Goal: Information Seeking & Learning: Learn about a topic

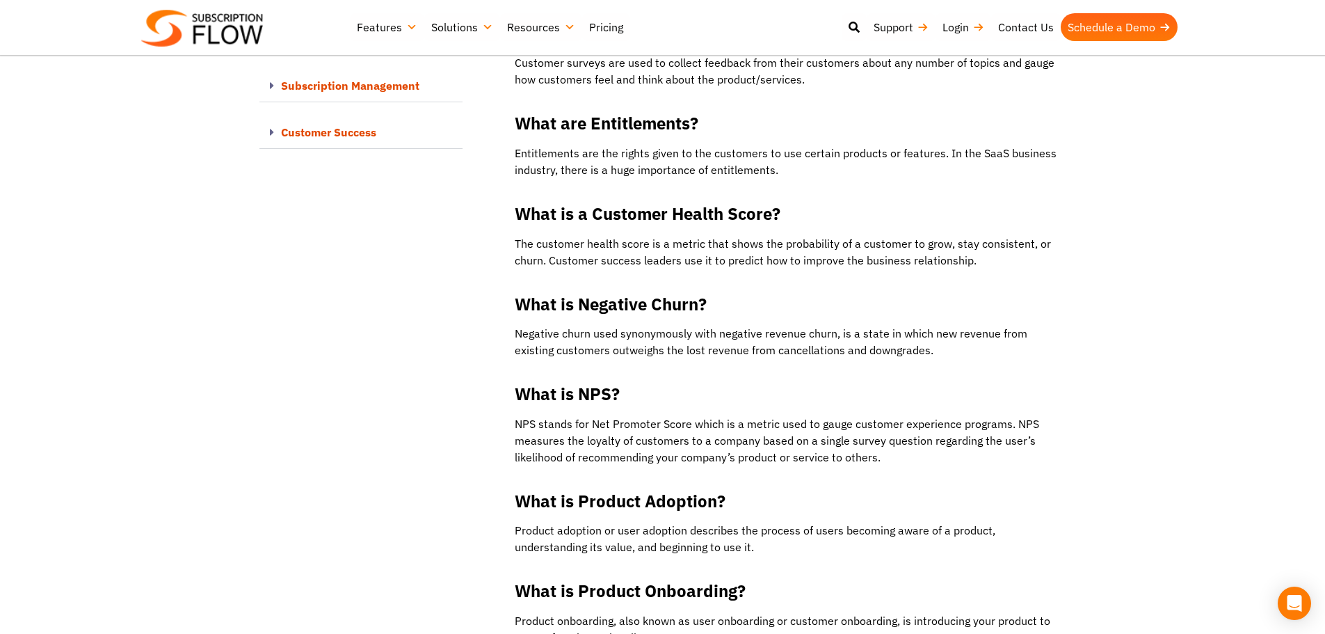
drag, startPoint x: 109, startPoint y: 307, endPoint x: 346, endPoint y: 20, distance: 372.0
drag, startPoint x: 390, startPoint y: 354, endPoint x: 392, endPoint y: 270, distance: 84.2
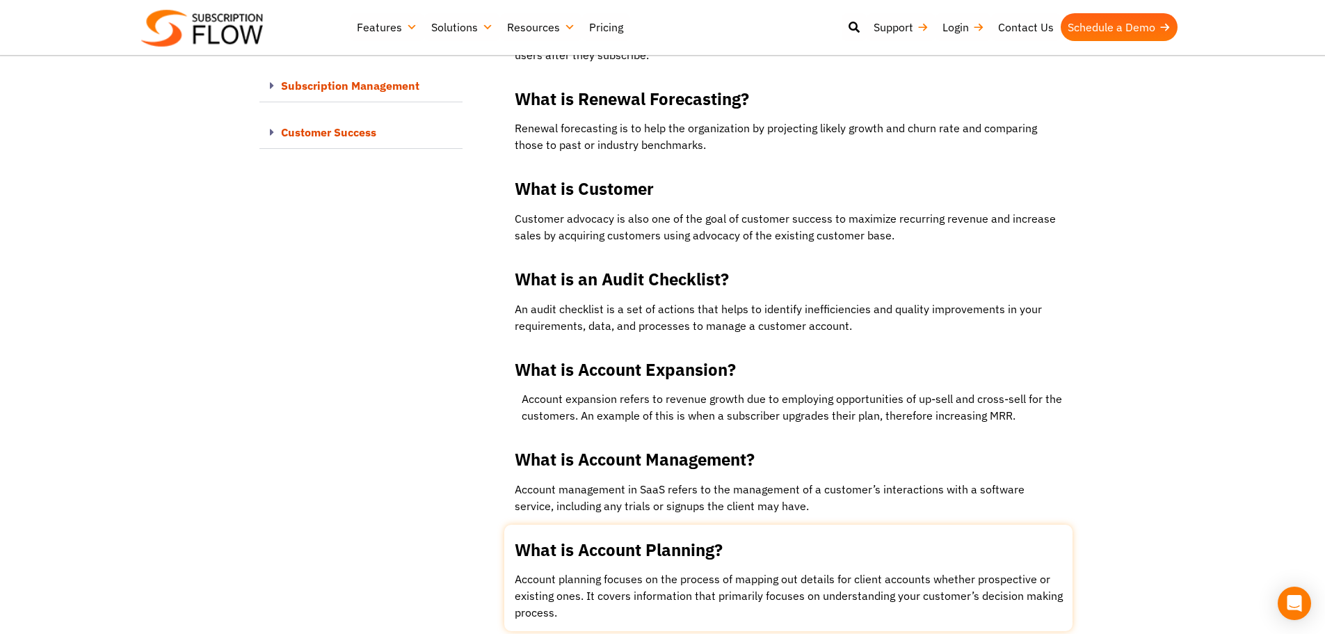
drag, startPoint x: 487, startPoint y: 195, endPoint x: 802, endPoint y: 517, distance: 450.1
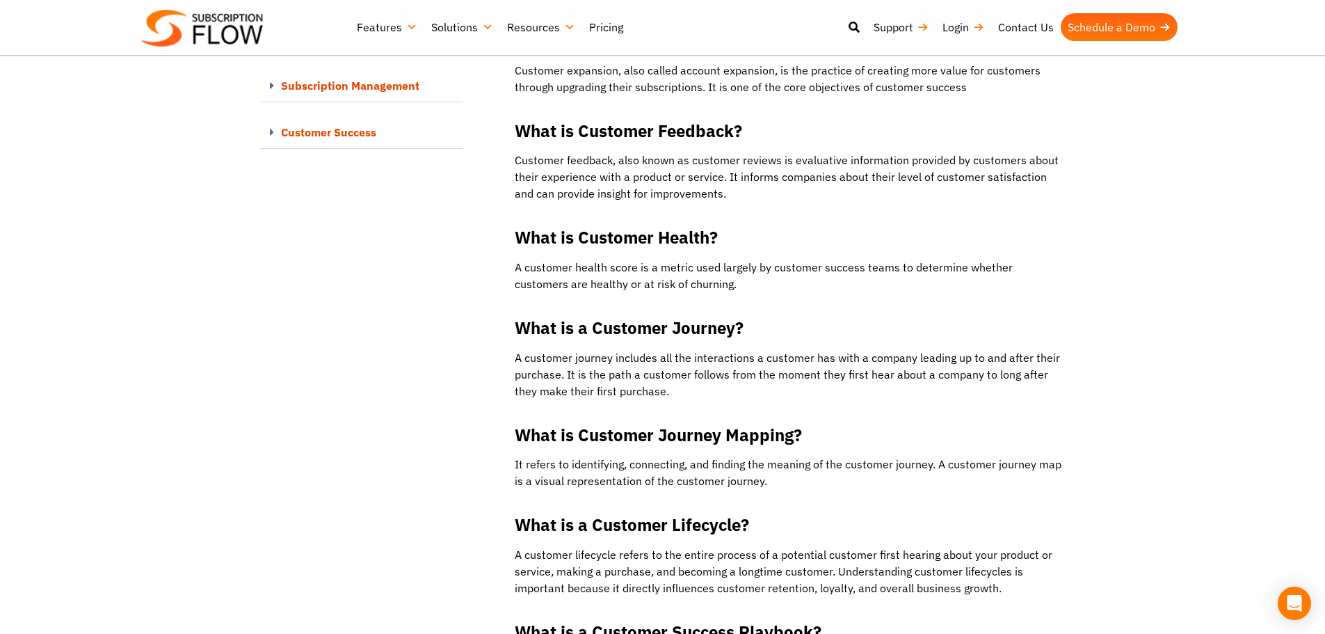
scroll to position [11941, 0]
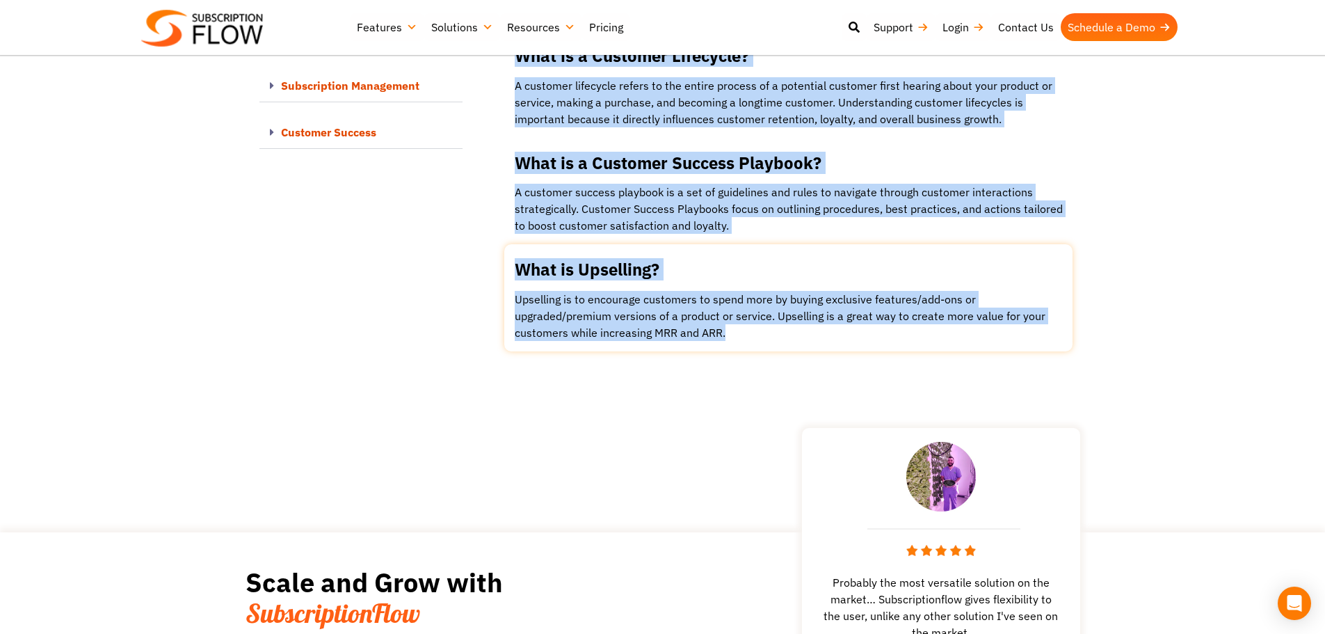
drag, startPoint x: 493, startPoint y: 278, endPoint x: 773, endPoint y: 287, distance: 280.5
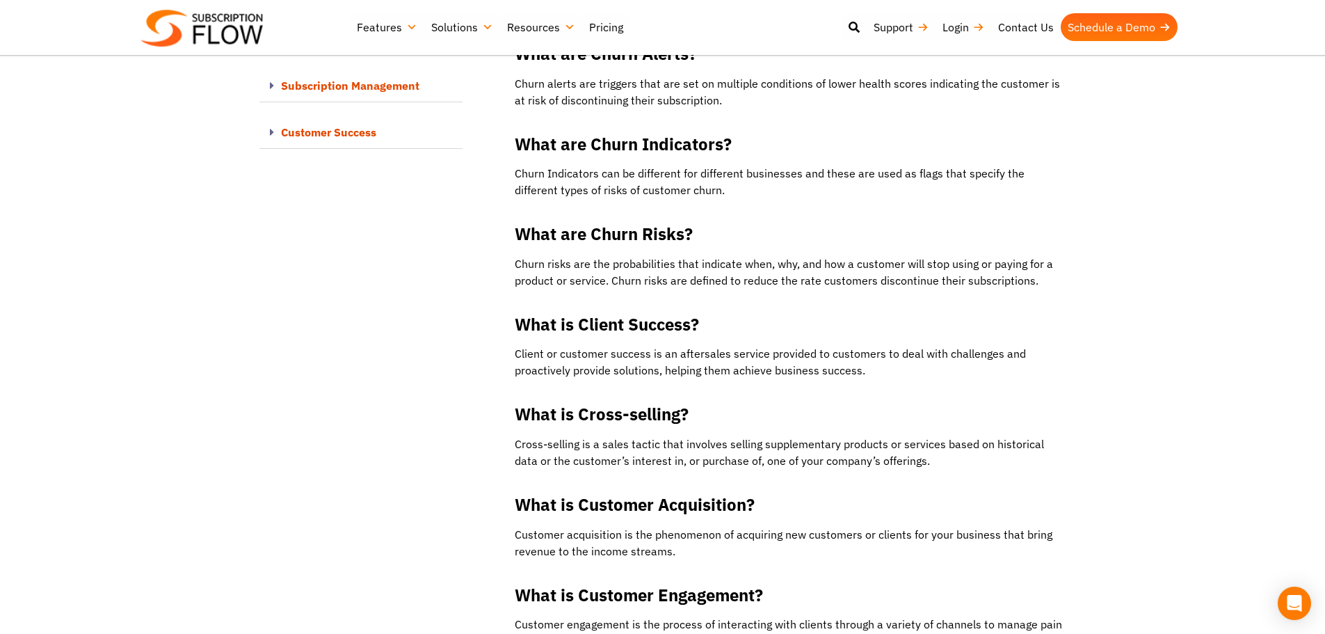
scroll to position [10480, 0]
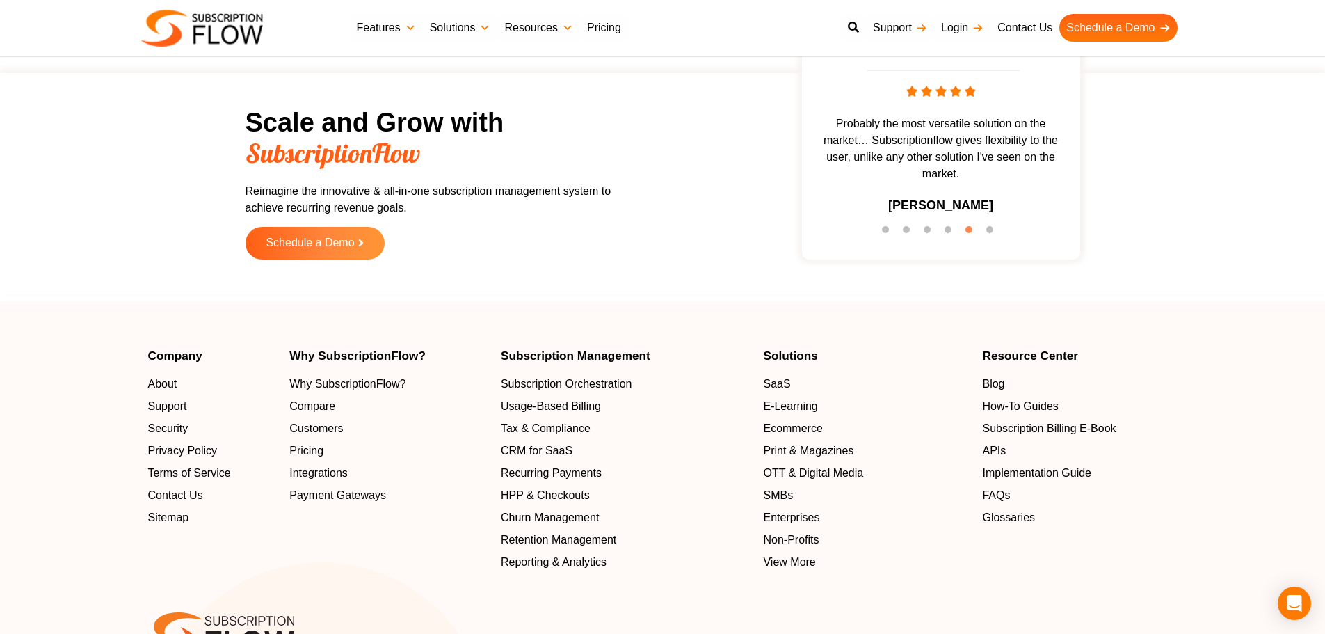
click at [137, 321] on footer "Company About Support Security Privacy Policy Terms of Service Contact Us Sitem…" at bounding box center [662, 544] width 1325 height 487
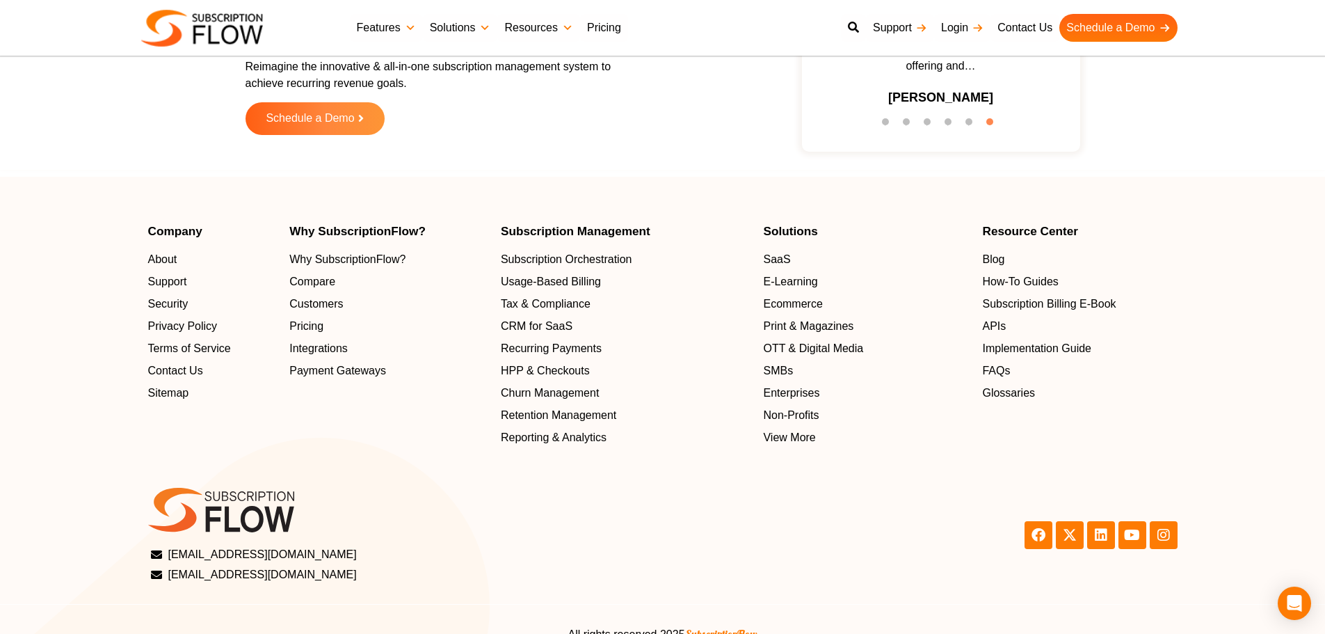
scroll to position [4135, 0]
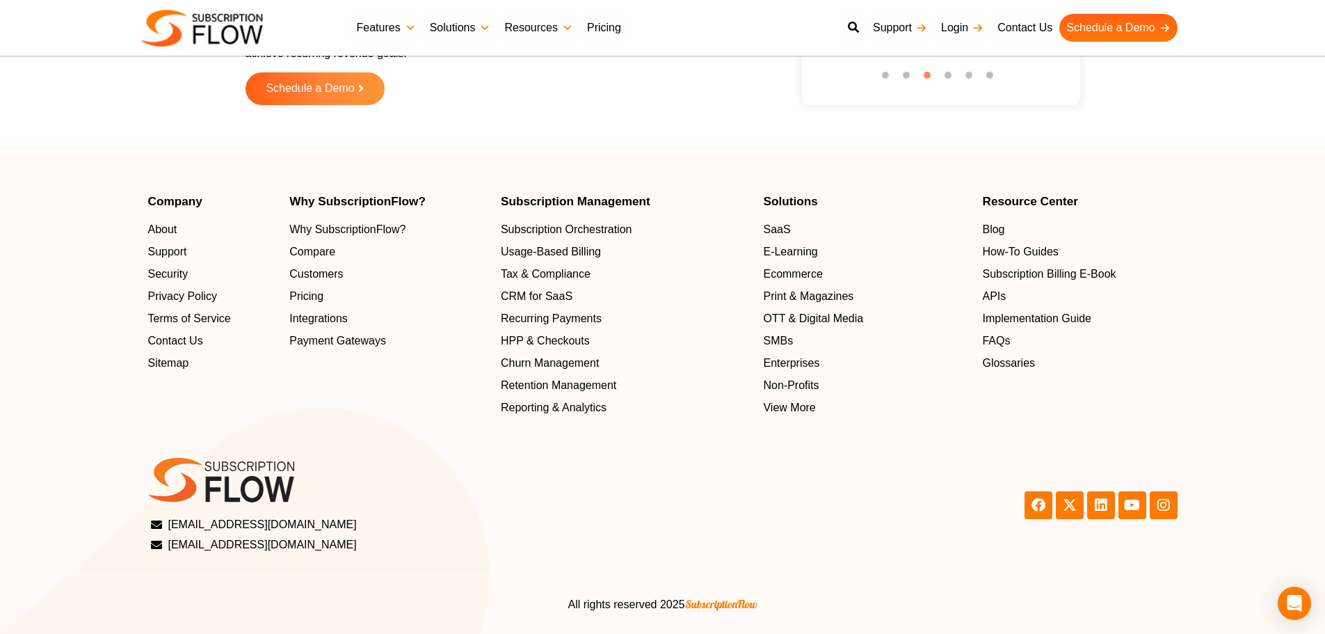
drag, startPoint x: 40, startPoint y: 186, endPoint x: 100, endPoint y: 186, distance: 60.5
click at [40, 186] on footer "Company About Support Security Privacy Policy Terms of Service Contact Us Sitem…" at bounding box center [662, 390] width 1325 height 487
click at [29, 138] on div "Scale and Grow with SubscriptionFlow Reimagine the innovative & all-in-one subs…" at bounding box center [662, 29] width 1325 height 221
click at [104, 209] on section "Company About Support Security Privacy Policy Terms of Service Contact Us Sitem…" at bounding box center [662, 305] width 1325 height 221
drag, startPoint x: 42, startPoint y: 99, endPoint x: 199, endPoint y: 22, distance: 175.2
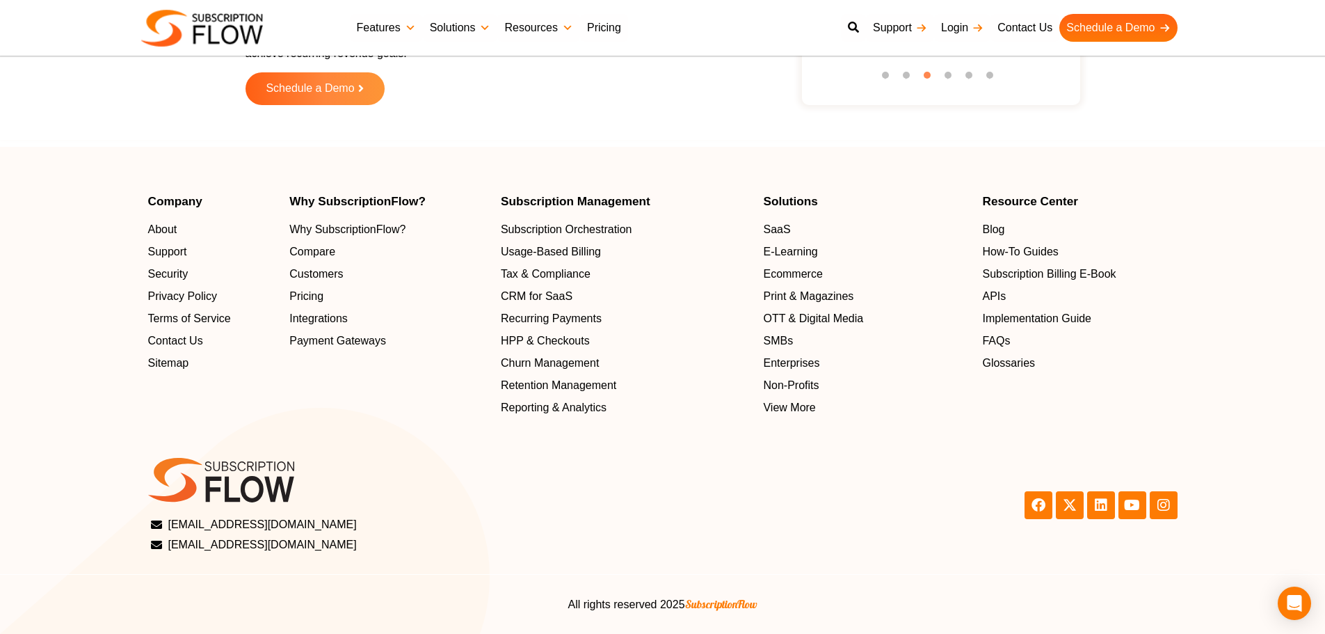
click at [42, 99] on section "Scale and Grow with SubscriptionFlow Reimagine the innovative & all-in-one subs…" at bounding box center [662, 29] width 1311 height 207
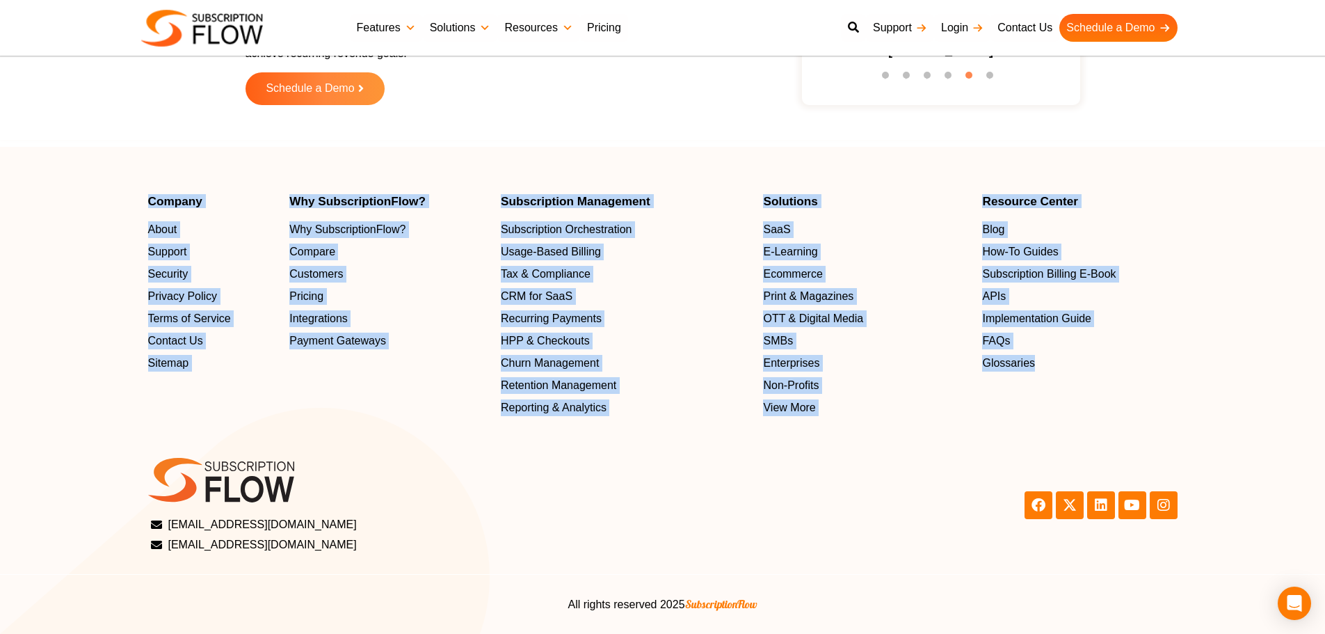
drag, startPoint x: 141, startPoint y: 189, endPoint x: 1191, endPoint y: 392, distance: 1069.9
click at [1191, 392] on footer "Company About Support Security Privacy Policy Terms of Service Contact Us Sitem…" at bounding box center [662, 390] width 1325 height 487
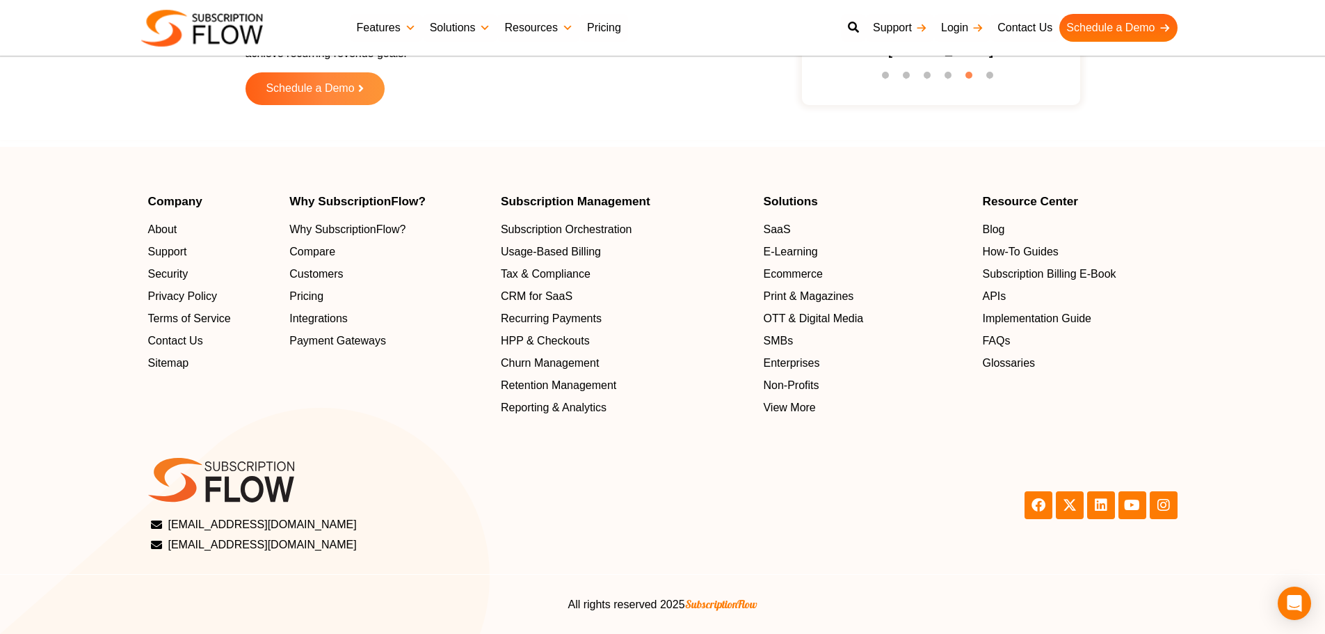
click at [603, 135] on div "Scale and Grow with SubscriptionFlow Reimagine the innovative & all-in-one subs…" at bounding box center [662, 29] width 1325 height 221
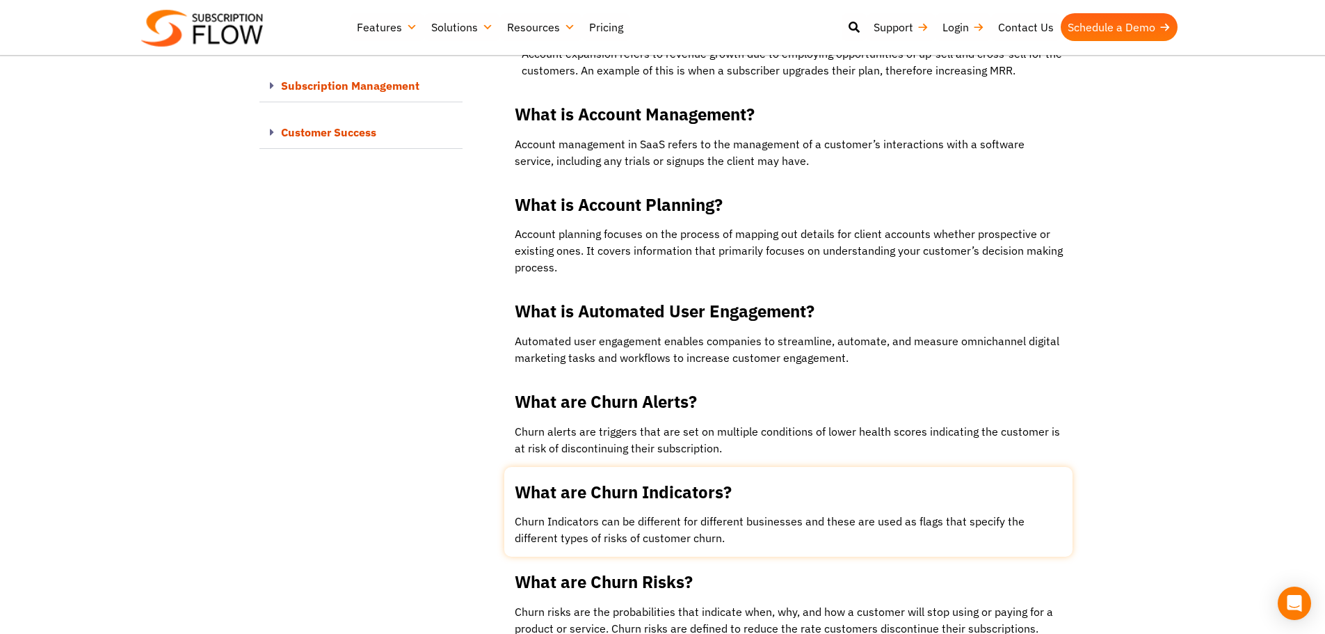
drag, startPoint x: 333, startPoint y: 398, endPoint x: 1066, endPoint y: 536, distance: 746.2
drag, startPoint x: 223, startPoint y: 291, endPoint x: 431, endPoint y: 101, distance: 281.1
drag, startPoint x: 160, startPoint y: 156, endPoint x: 353, endPoint y: 18, distance: 237.4
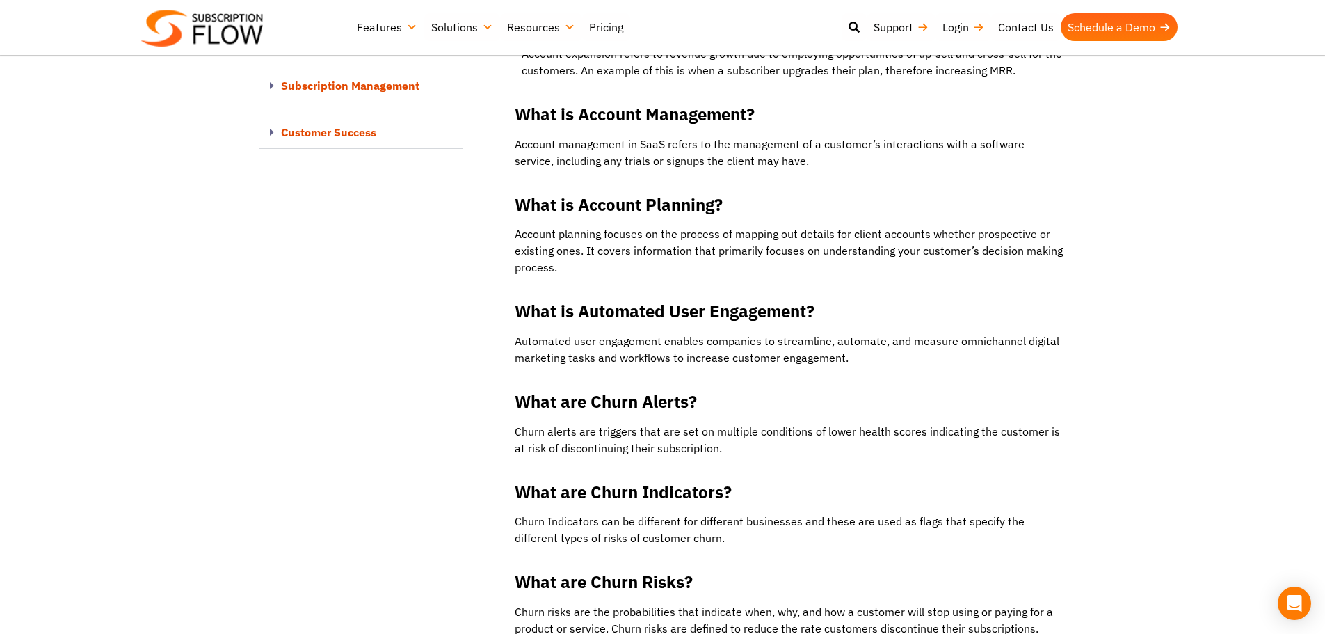
drag, startPoint x: 13, startPoint y: 342, endPoint x: 577, endPoint y: 623, distance: 630.9
drag, startPoint x: 335, startPoint y: 250, endPoint x: 284, endPoint y: 9, distance: 246.8
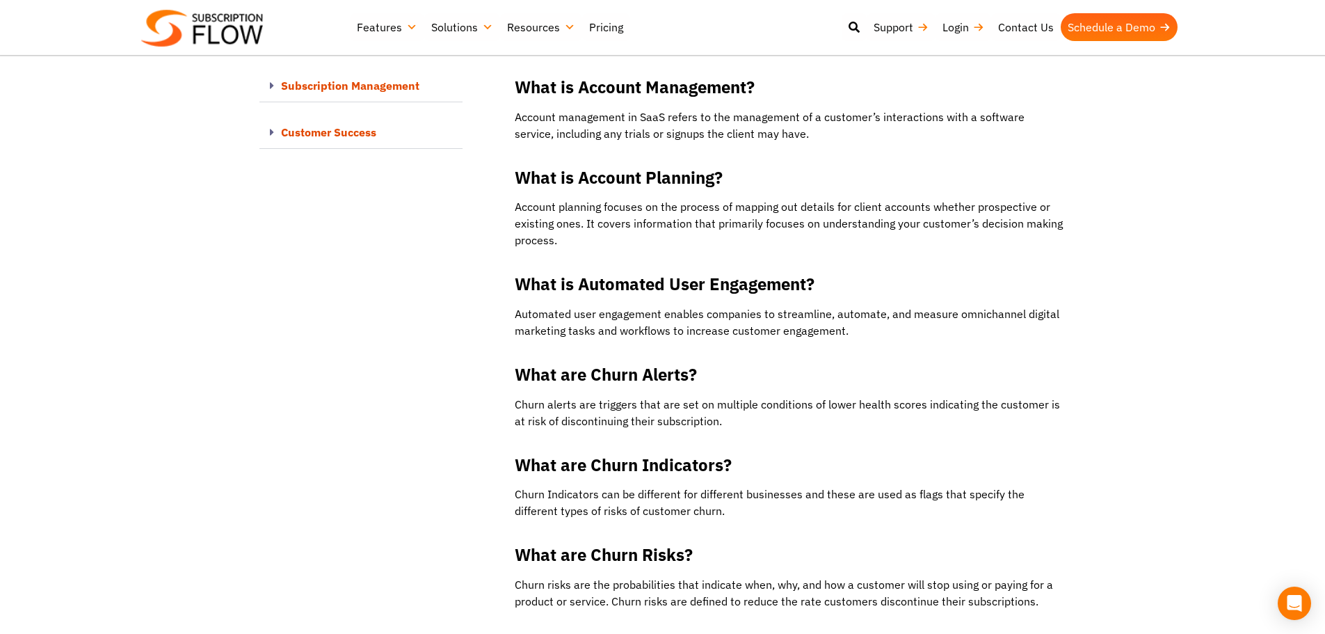
scroll to position [10508, 0]
click at [198, 27] on img at bounding box center [202, 28] width 122 height 37
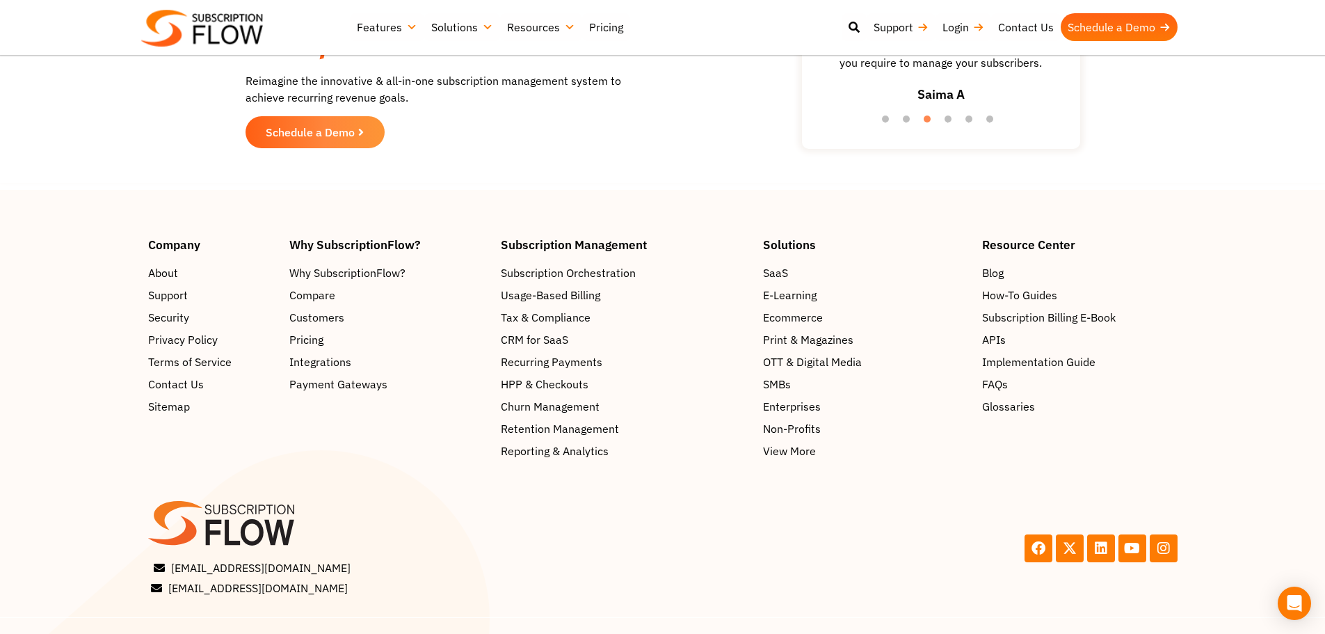
click at [465, 559] on link "[EMAIL_ADDRESS][DOMAIN_NAME]" at bounding box center [405, 567] width 508 height 17
click at [113, 190] on footer "Company About Support Security Privacy Policy Terms of Service Contact Us Sitem…" at bounding box center [662, 433] width 1325 height 486
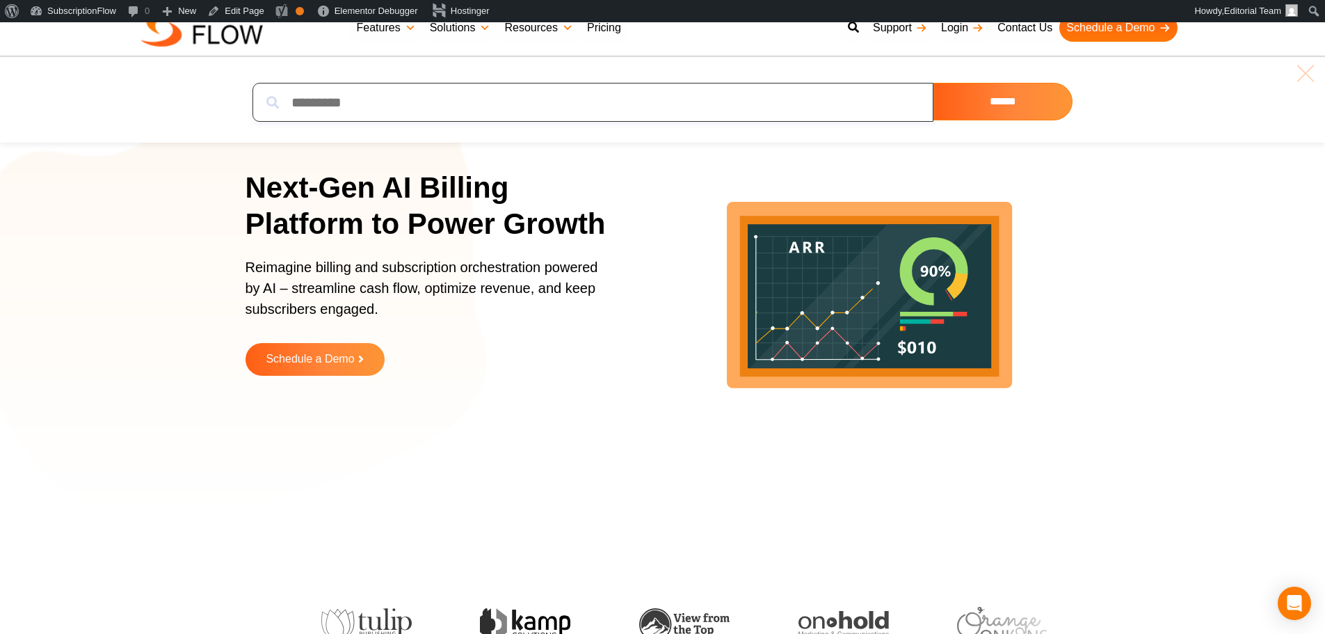
click at [606, 102] on input "search" at bounding box center [593, 102] width 681 height 39
paste input "**********"
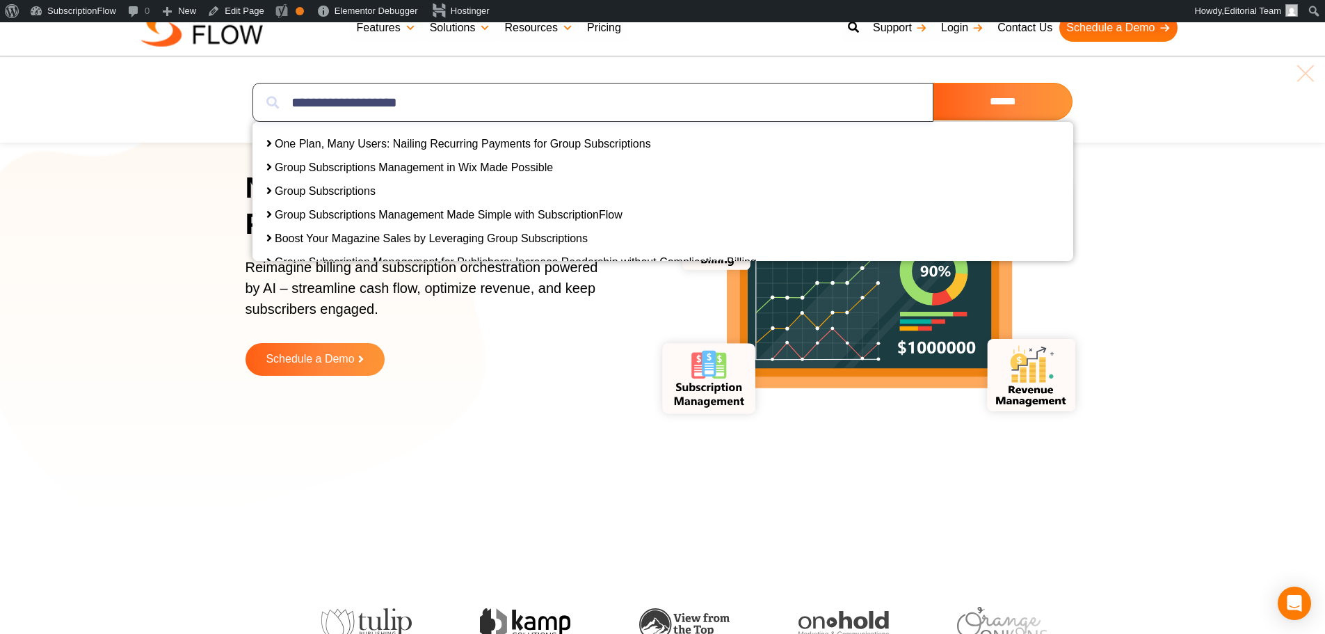
type input "**********"
